Goal: Check status: Check status

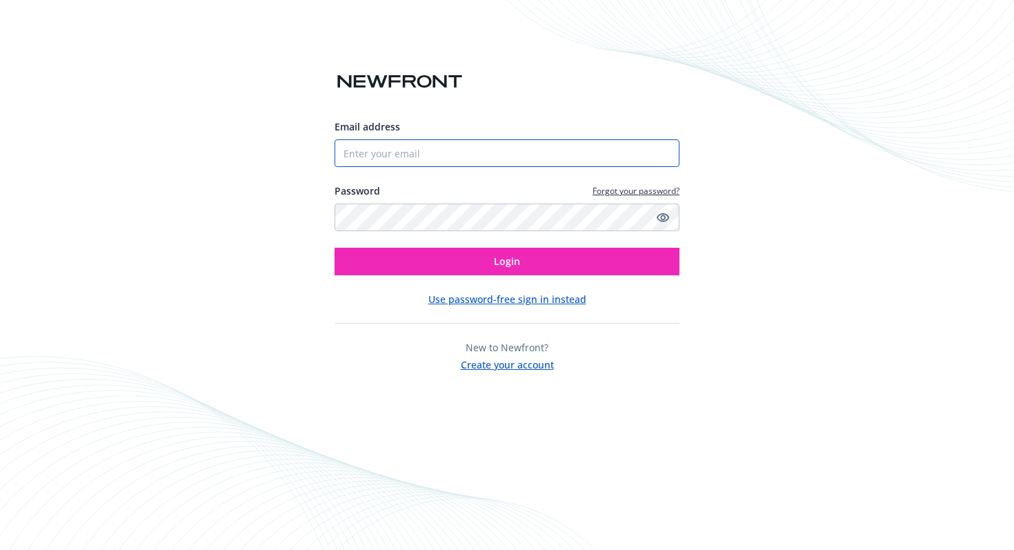
click at [431, 149] on input "Email address" at bounding box center [507, 153] width 345 height 28
click at [0, 549] on com-1password-button at bounding box center [0, 550] width 0 height 0
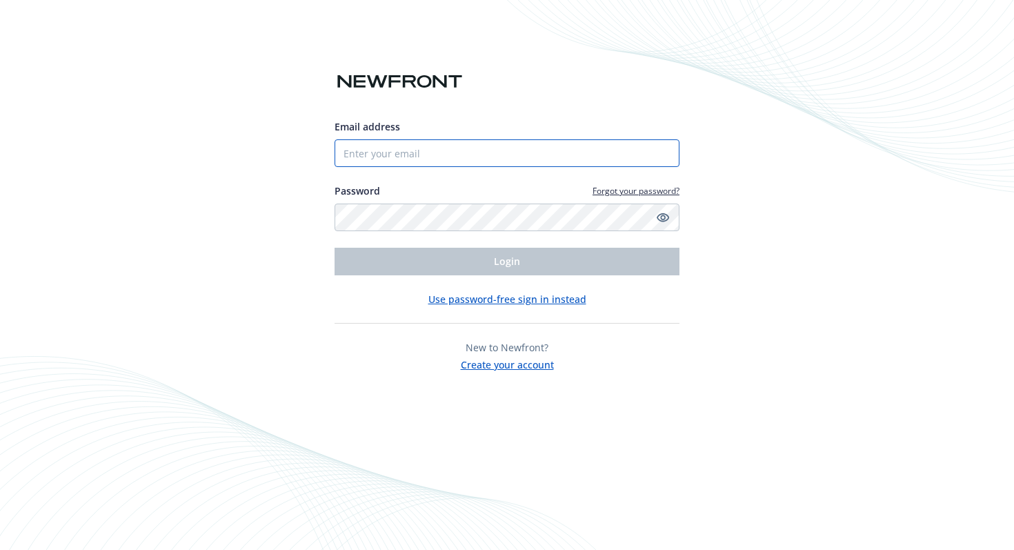
click at [482, 153] on input "Email address" at bounding box center [507, 153] width 345 height 28
click at [431, 153] on input "Email address" at bounding box center [507, 153] width 345 height 28
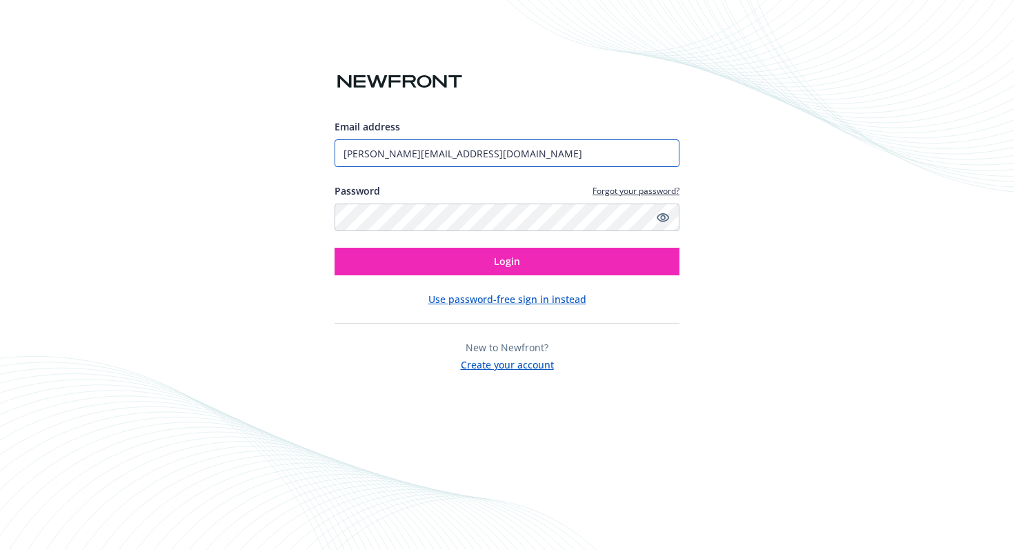
type input "[PERSON_NAME][EMAIL_ADDRESS][DOMAIN_NAME]"
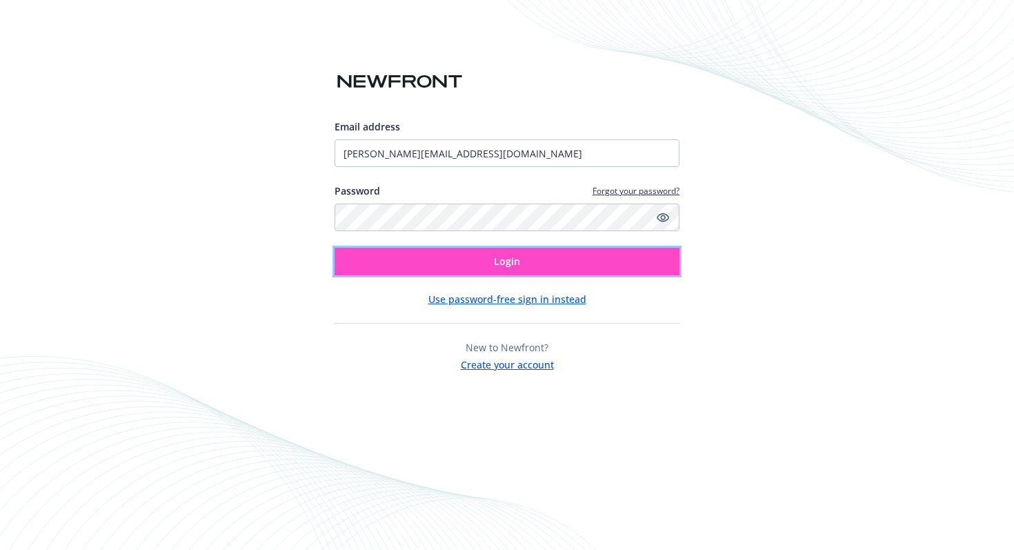
click at [528, 264] on button "Login" at bounding box center [507, 262] width 345 height 28
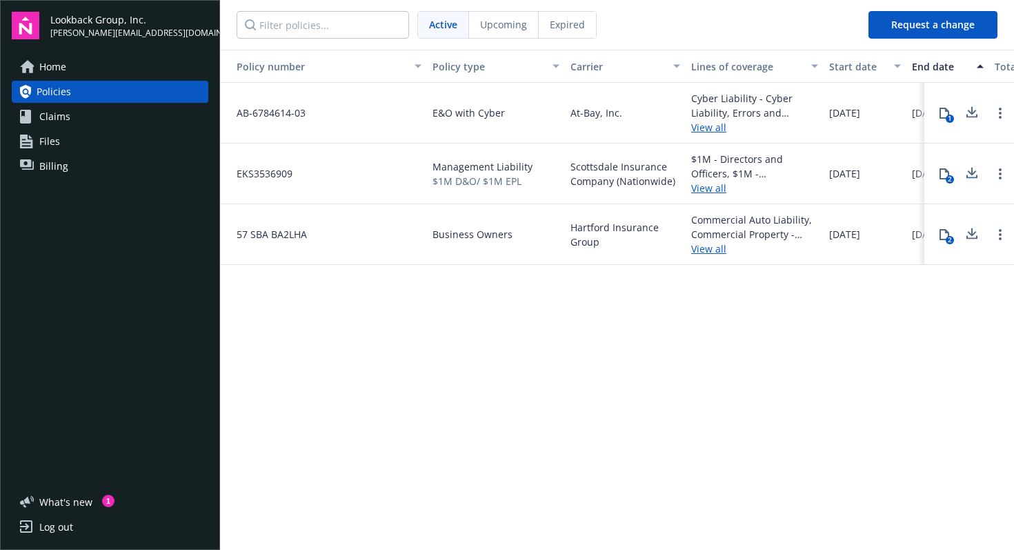
click at [707, 190] on link "View all" at bounding box center [754, 188] width 127 height 14
